Goal: Use online tool/utility: Use online tool/utility

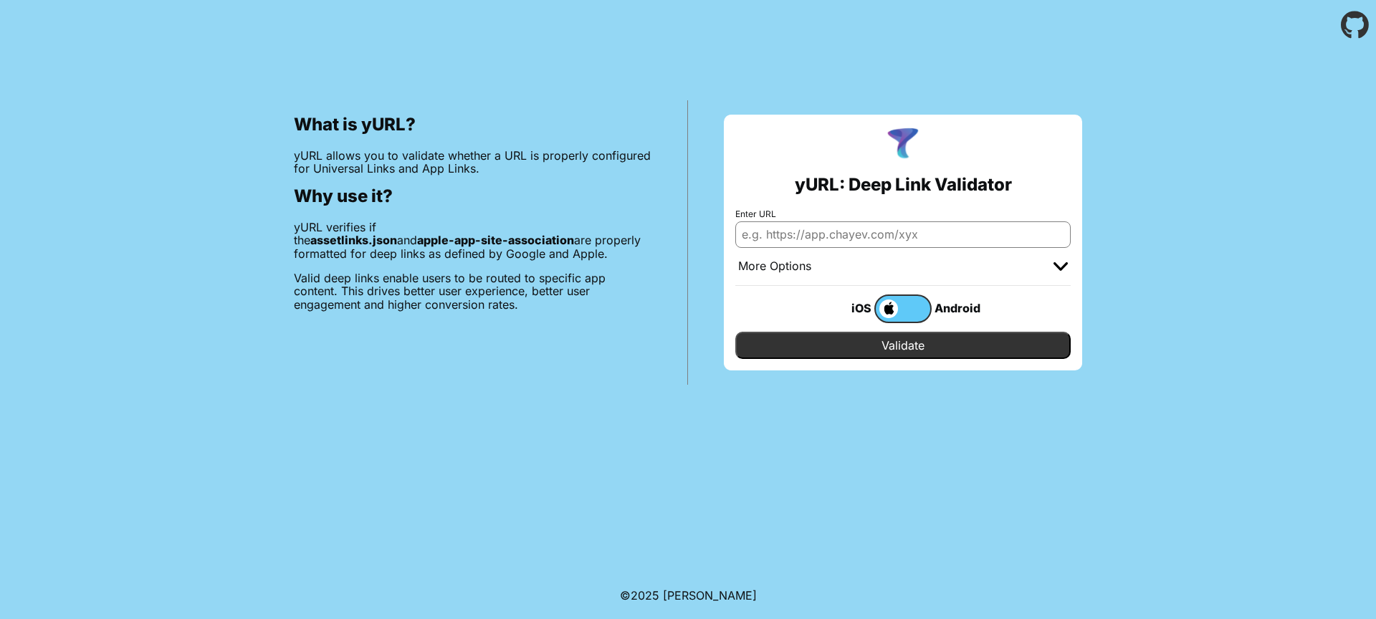
click at [821, 237] on input "Enter URL" at bounding box center [904, 235] width 336 height 26
type input "[DOMAIN_NAME]"
click at [736, 332] on input "Validate" at bounding box center [904, 345] width 336 height 27
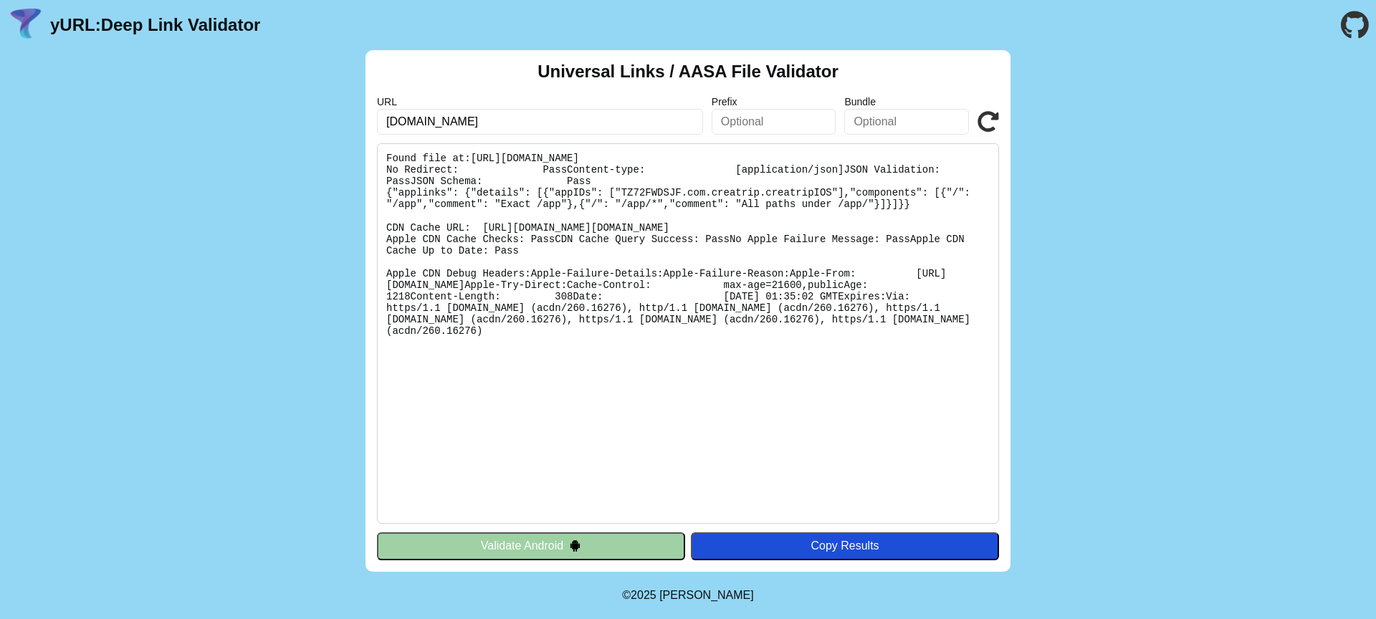
click at [791, 216] on pre "Found file at: [URL][DOMAIN_NAME] No Redirect: Pass Content-type: [application/…" at bounding box center [688, 333] width 622 height 381
click at [795, 217] on pre "Found file at: [URL][DOMAIN_NAME] No Redirect: Pass Content-type: [application/…" at bounding box center [688, 333] width 622 height 381
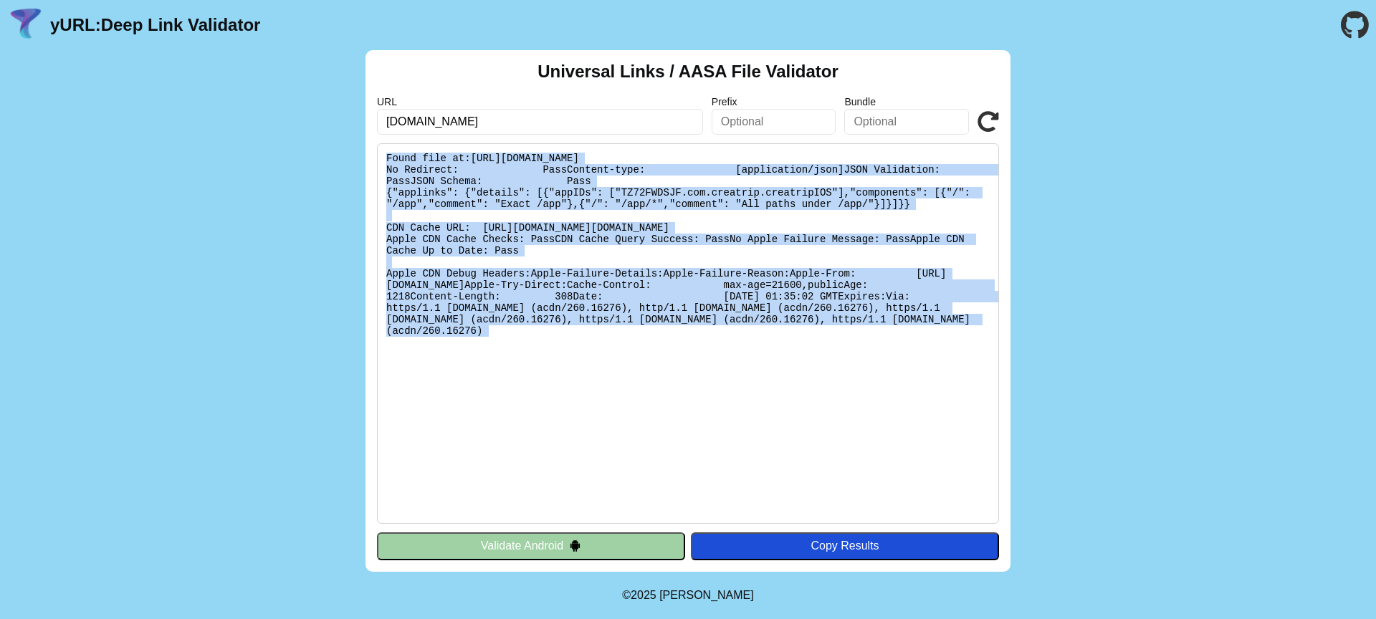
scroll to position [249, 0]
copy body "Found file at: [URL][DOMAIN_NAME] No Redirect: Pass Content-type: [application/…"
drag, startPoint x: 386, startPoint y: 158, endPoint x: 587, endPoint y: 609, distance: 494.2
click at [588, 610] on body "yURL: Deep Link Validator Universal Links / AASA File Validator URL [DOMAIN_NAM…" at bounding box center [688, 309] width 1376 height 619
